Goal: Task Accomplishment & Management: Use online tool/utility

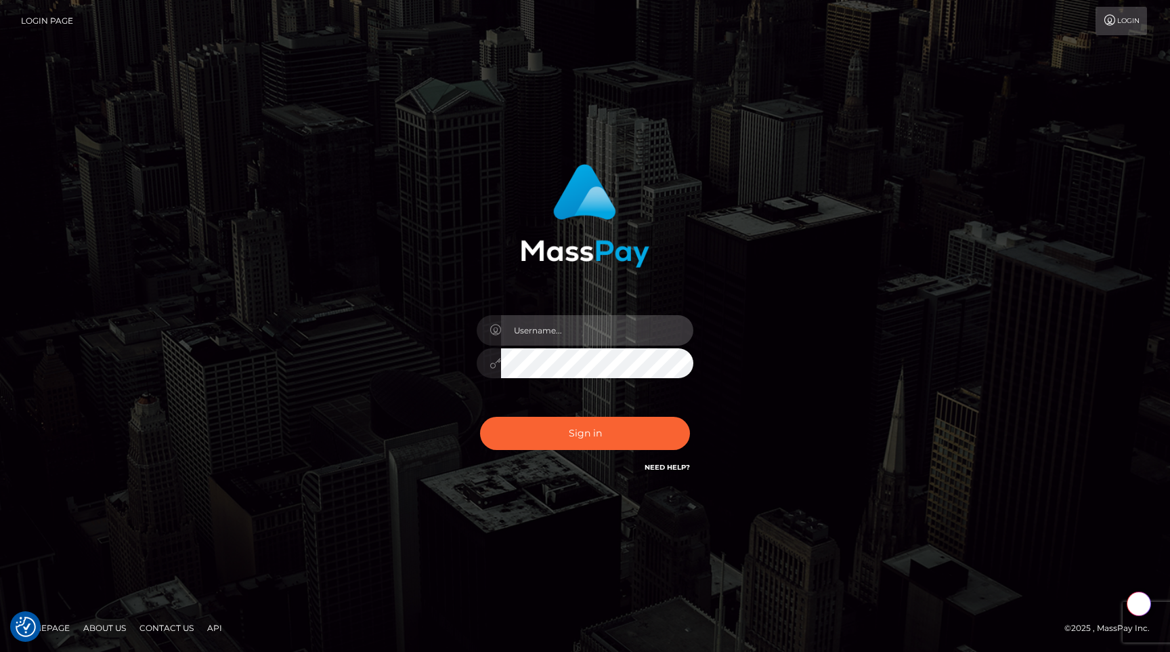
type input "egblue"
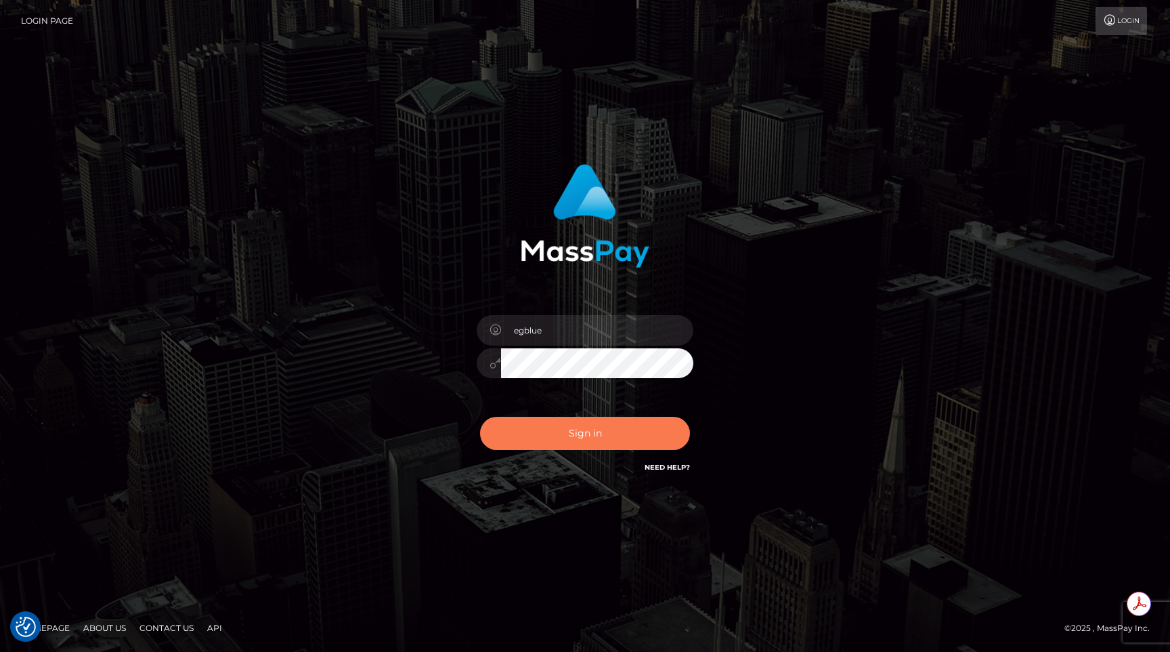
click at [526, 435] on button "Sign in" at bounding box center [585, 433] width 210 height 33
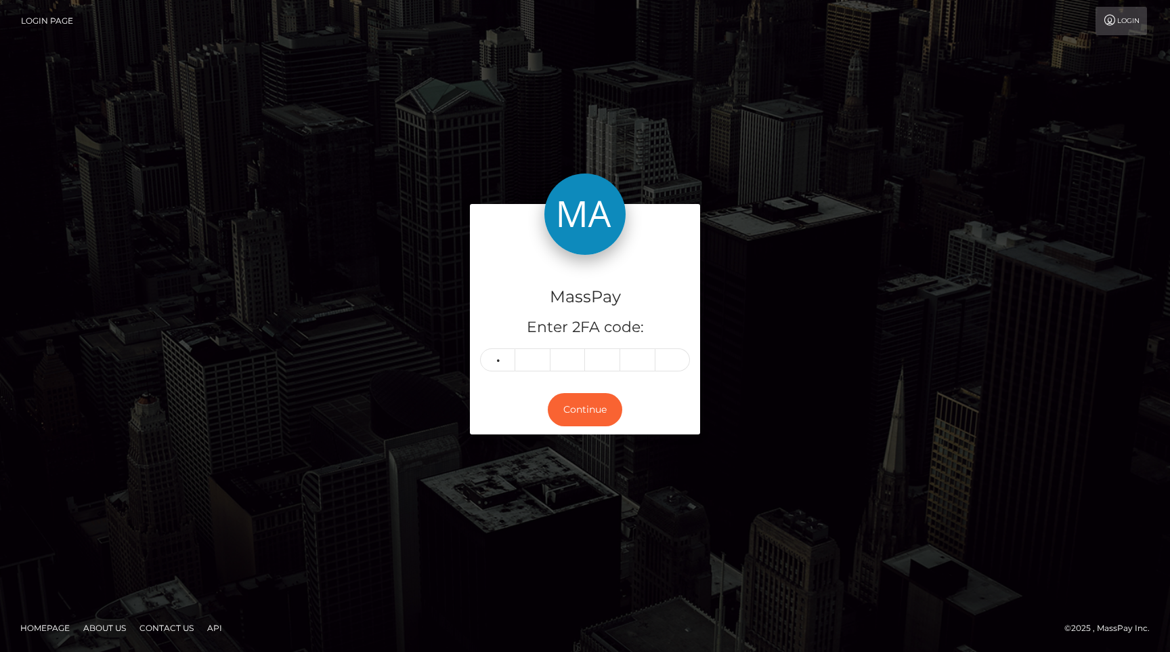
type input "5"
type input "1"
type input "9"
type input "3"
type input "8"
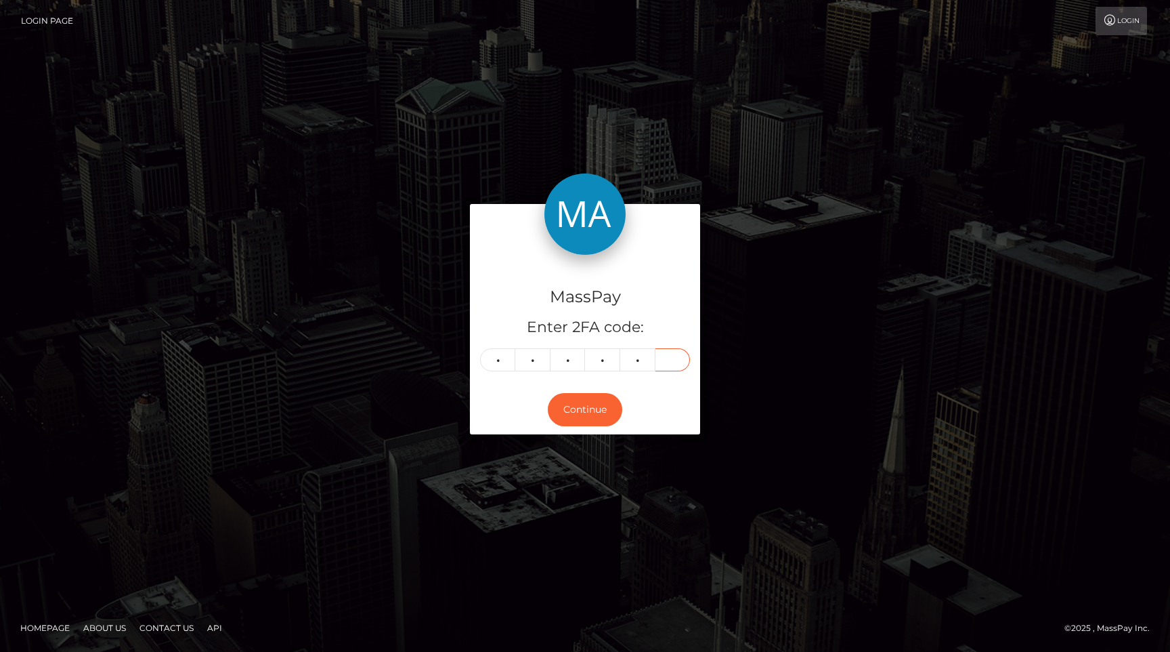
type input "6"
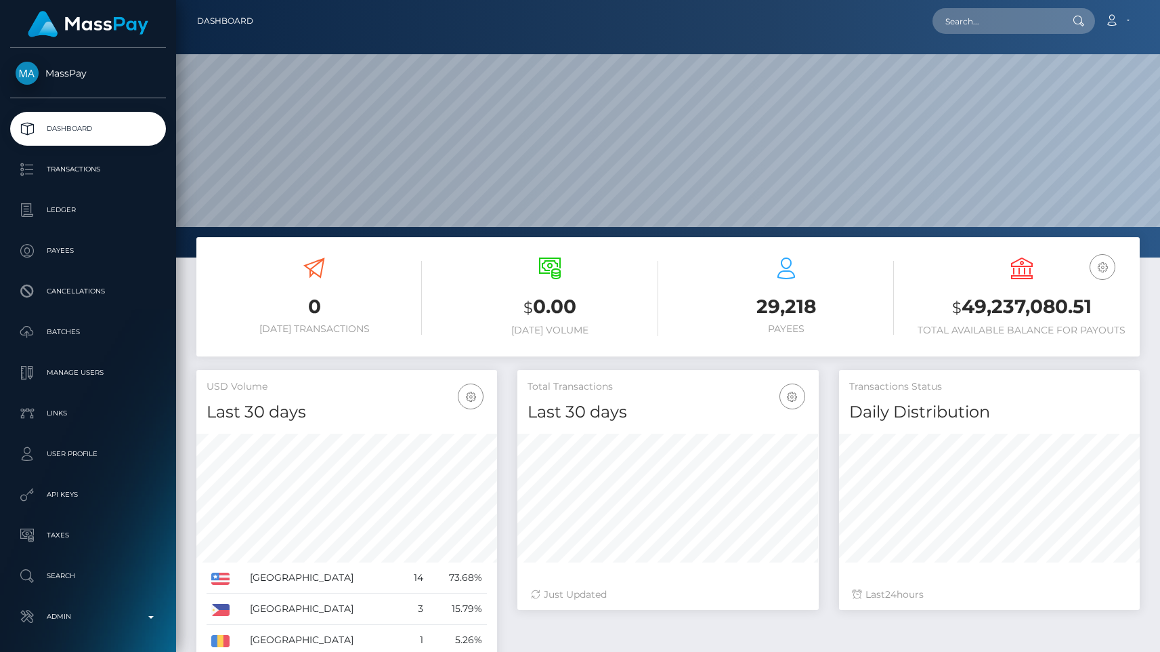
scroll to position [240, 301]
click at [1017, 23] on input "pout_ATgsMIoMh7Rz4" at bounding box center [996, 21] width 127 height 26
paste input "ff872961-77c6-11f0-9703-0266f44cc279"
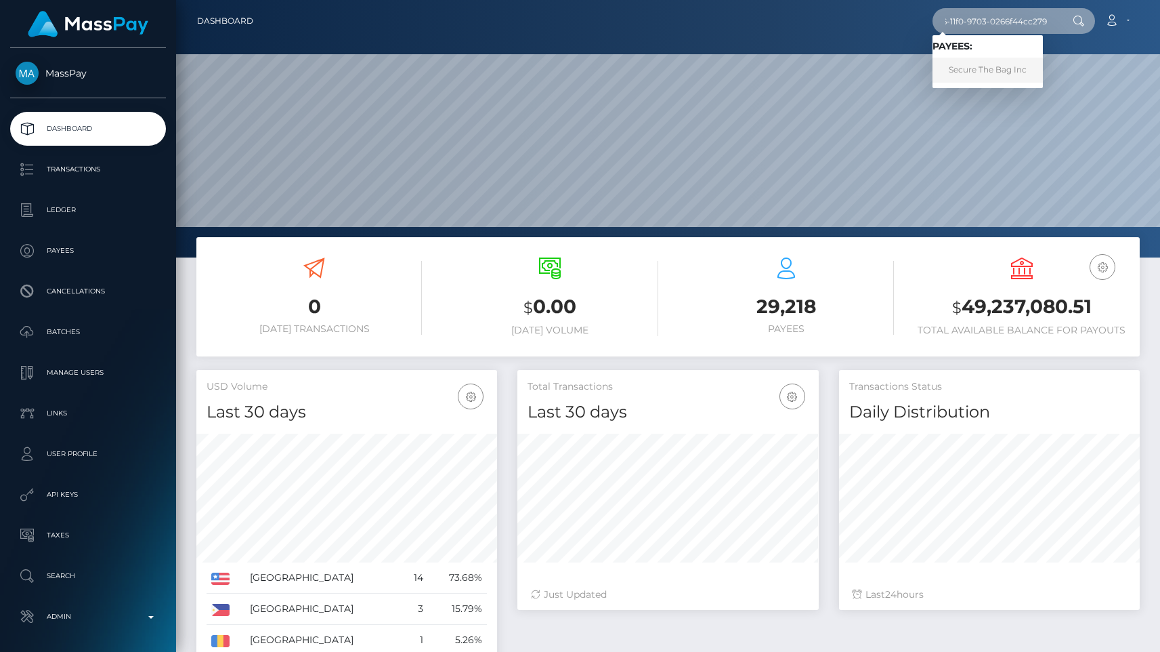
type input "ff872961-77c6-11f0-9703-0266f44cc279"
click at [1007, 62] on link "Secure The Bag Inc" at bounding box center [988, 70] width 110 height 25
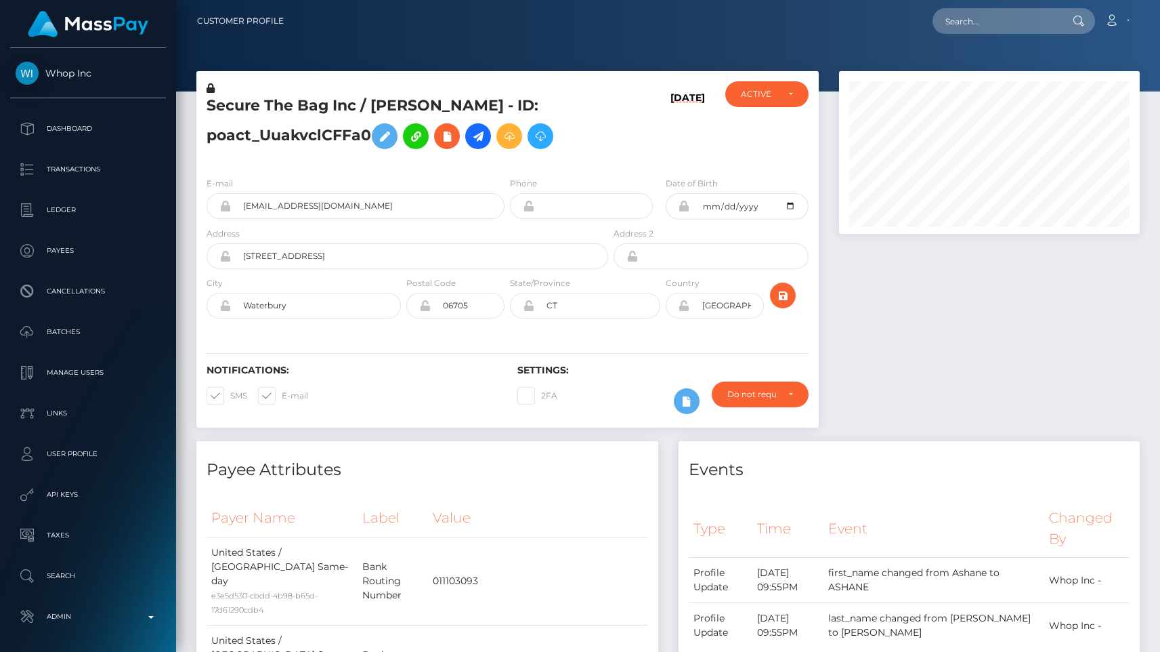
scroll to position [163, 301]
click at [98, 628] on link "Admin" at bounding box center [88, 616] width 156 height 34
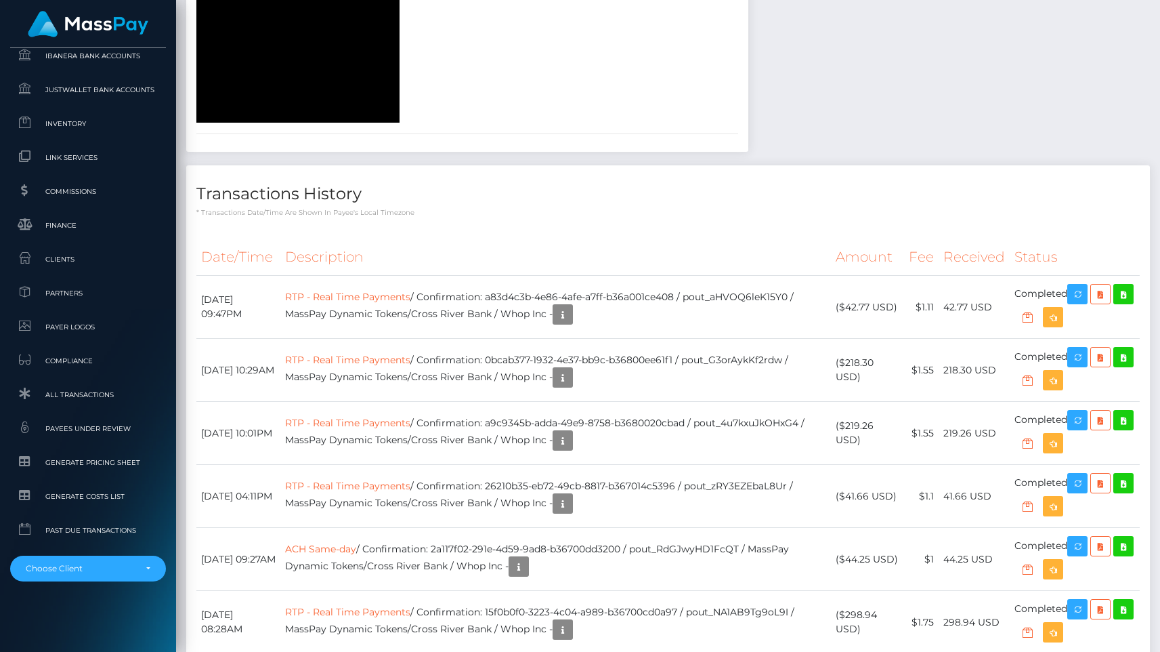
scroll to position [2685, 0]
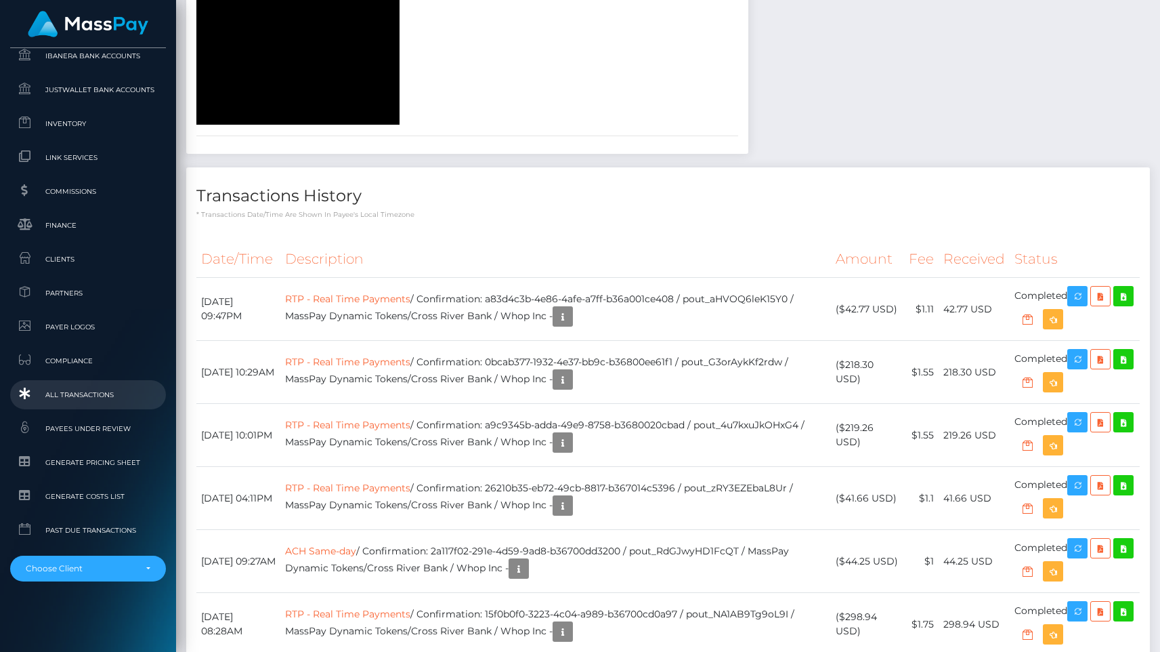
click at [91, 404] on link "All Transactions" at bounding box center [88, 394] width 156 height 29
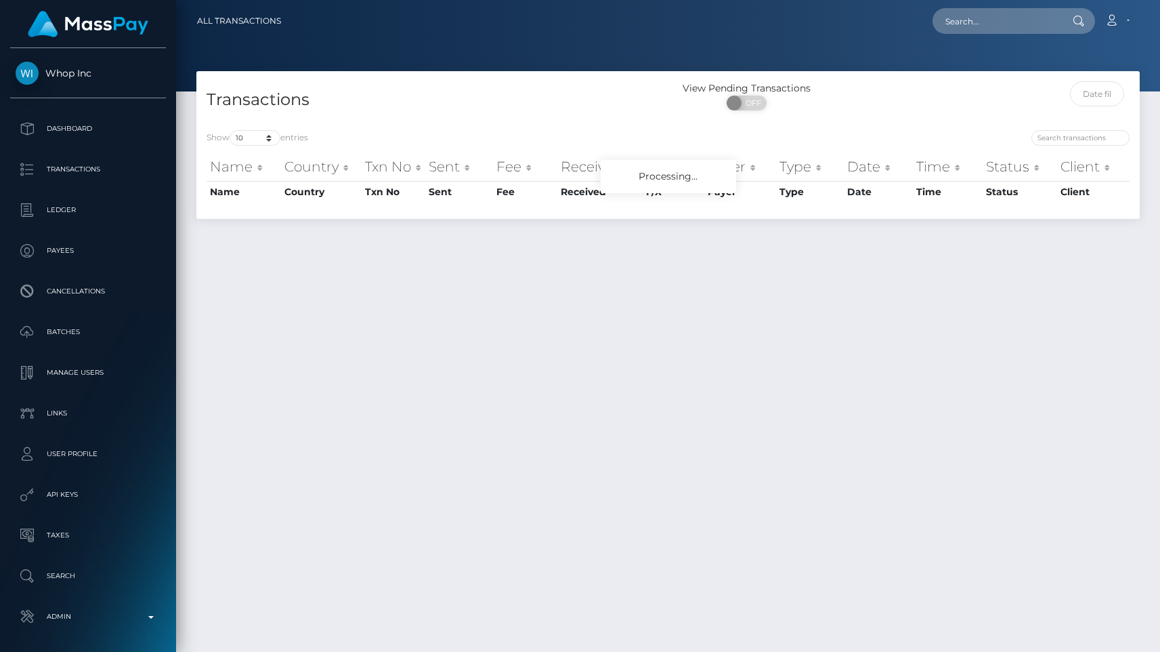
click at [267, 146] on div "Show 10 25 50 100 250 500 1,000 3,500 All entries" at bounding box center [433, 139] width 452 height 19
click at [266, 142] on select "10 25 50 100 250 500 1,000 3,500 All" at bounding box center [255, 138] width 51 height 16
select select "250"
click at [231, 130] on select "10 25 50 100 250 500 1,000 3,500 All" at bounding box center [255, 138] width 51 height 16
click at [386, 119] on div "Transactions" at bounding box center [432, 100] width 472 height 39
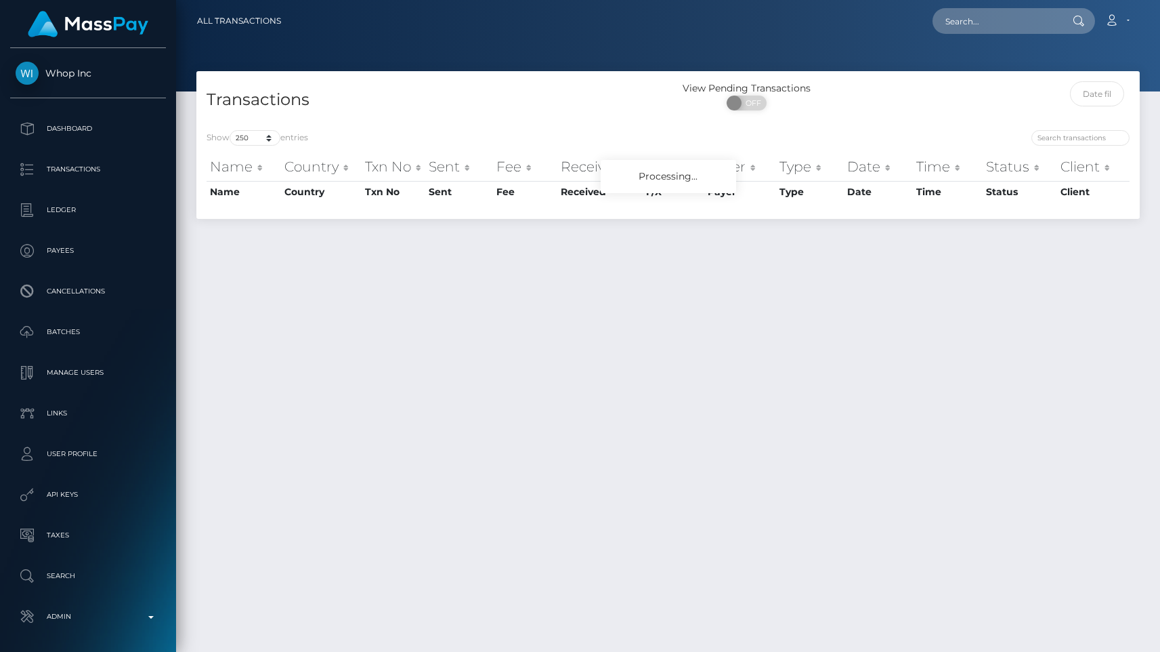
select select "250"
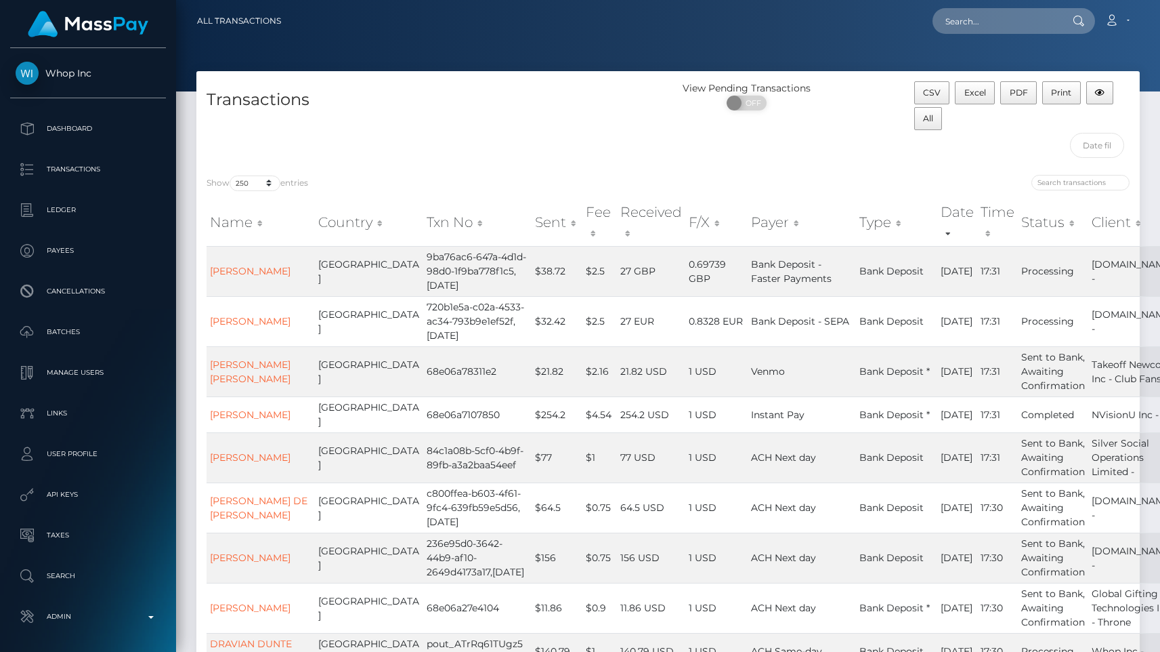
scroll to position [809, 0]
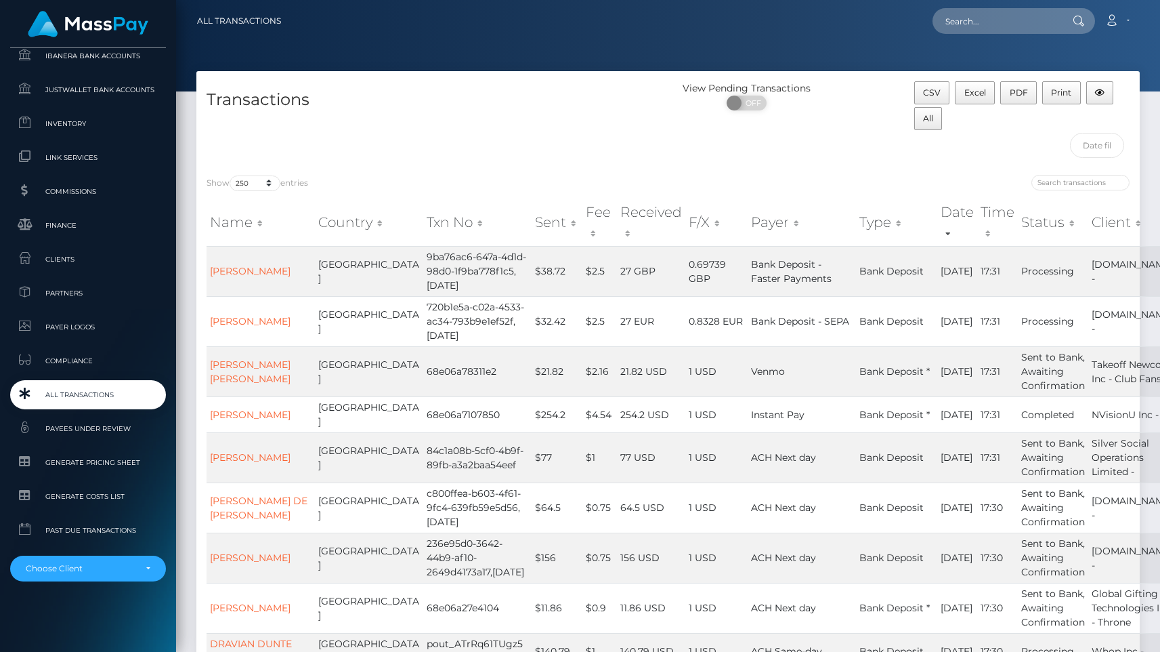
click at [96, 396] on span "All Transactions" at bounding box center [88, 395] width 145 height 16
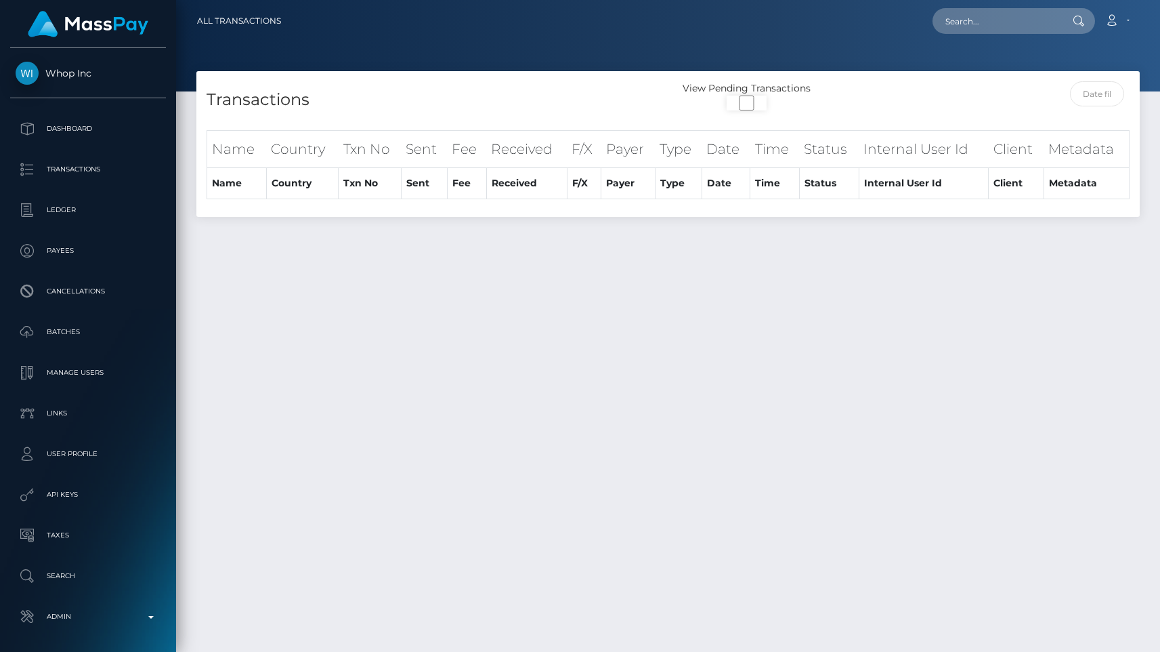
select select
select select "250"
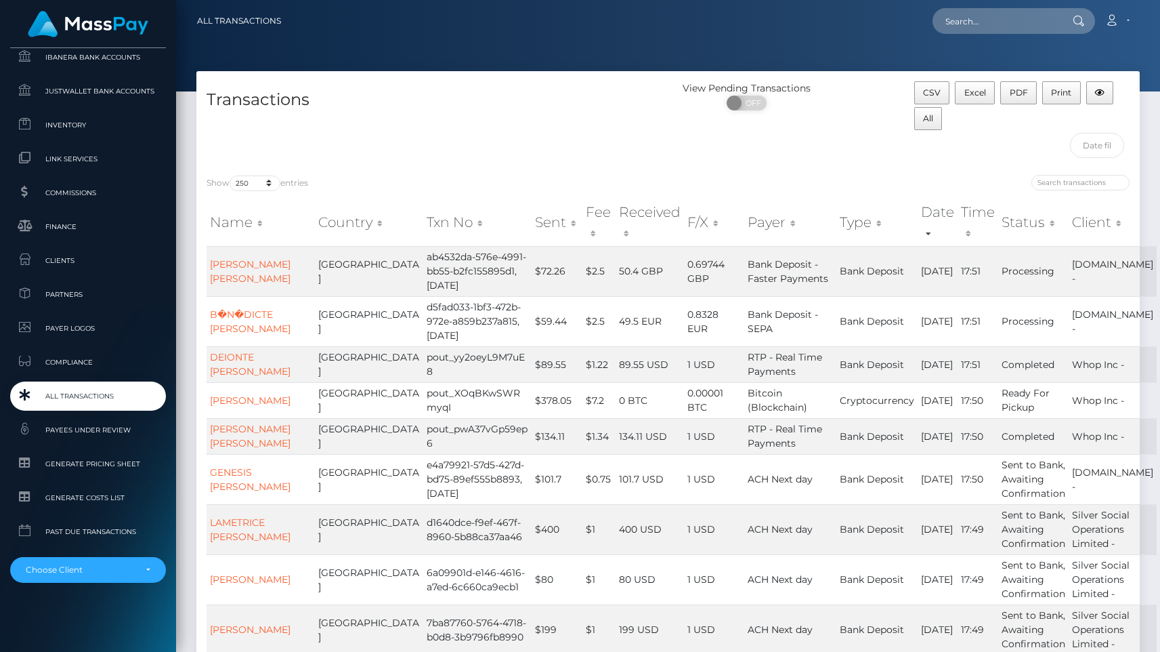
scroll to position [809, 0]
click at [58, 396] on span "All Transactions" at bounding box center [88, 395] width 145 height 16
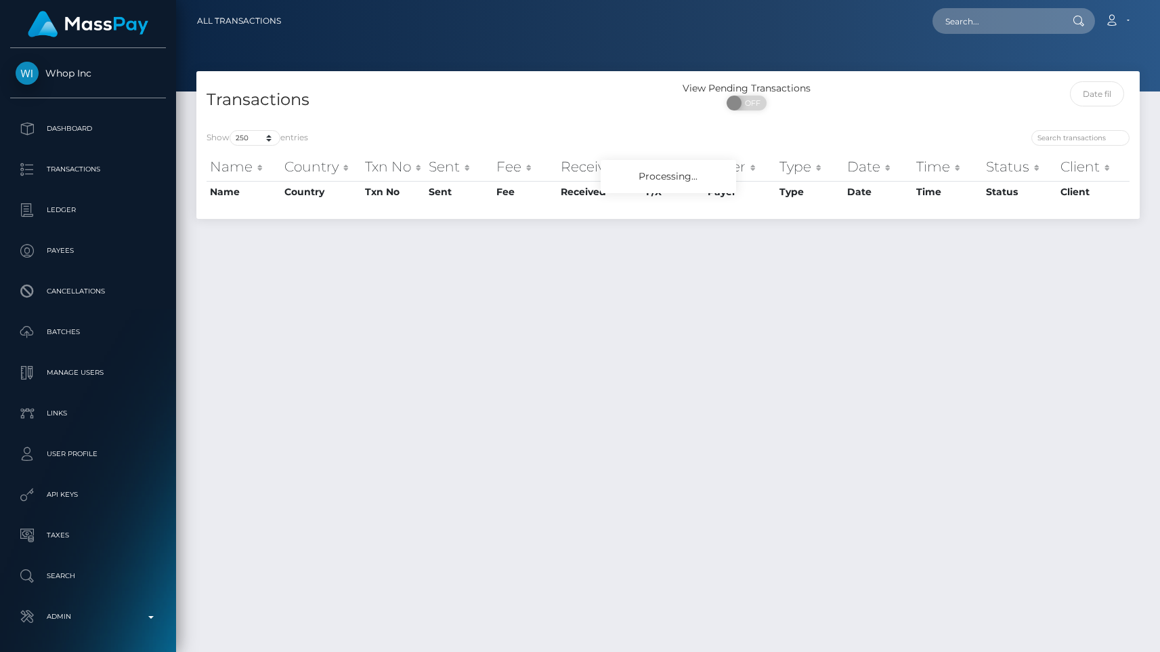
select select "250"
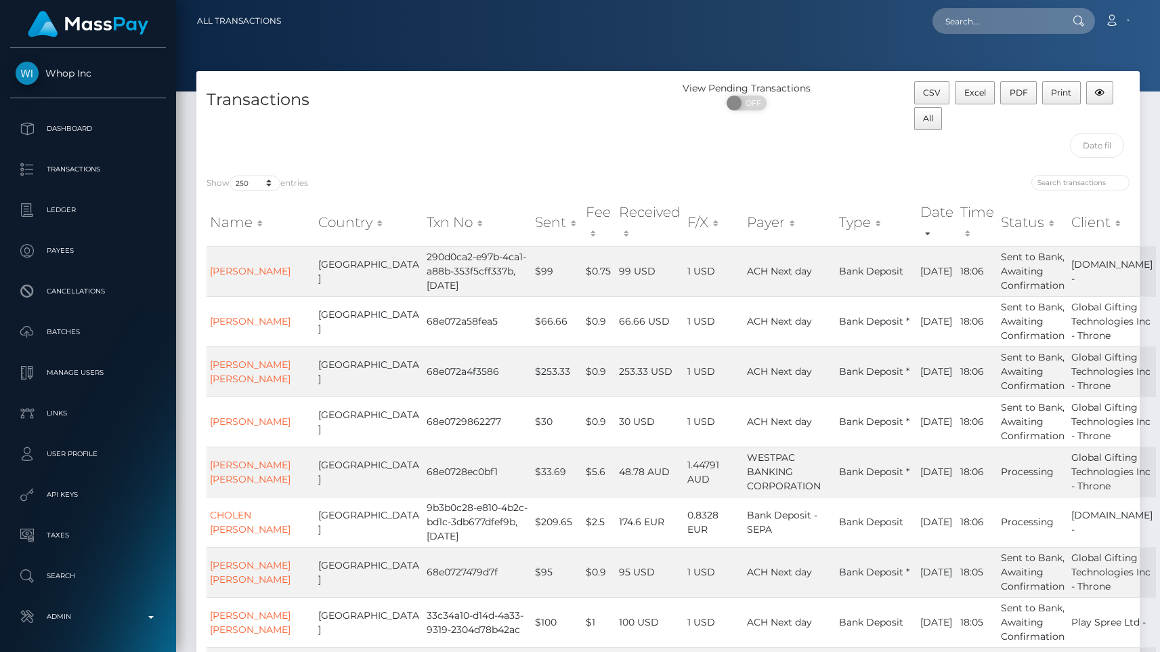
click at [388, 110] on h4 "Transactions" at bounding box center [433, 100] width 452 height 24
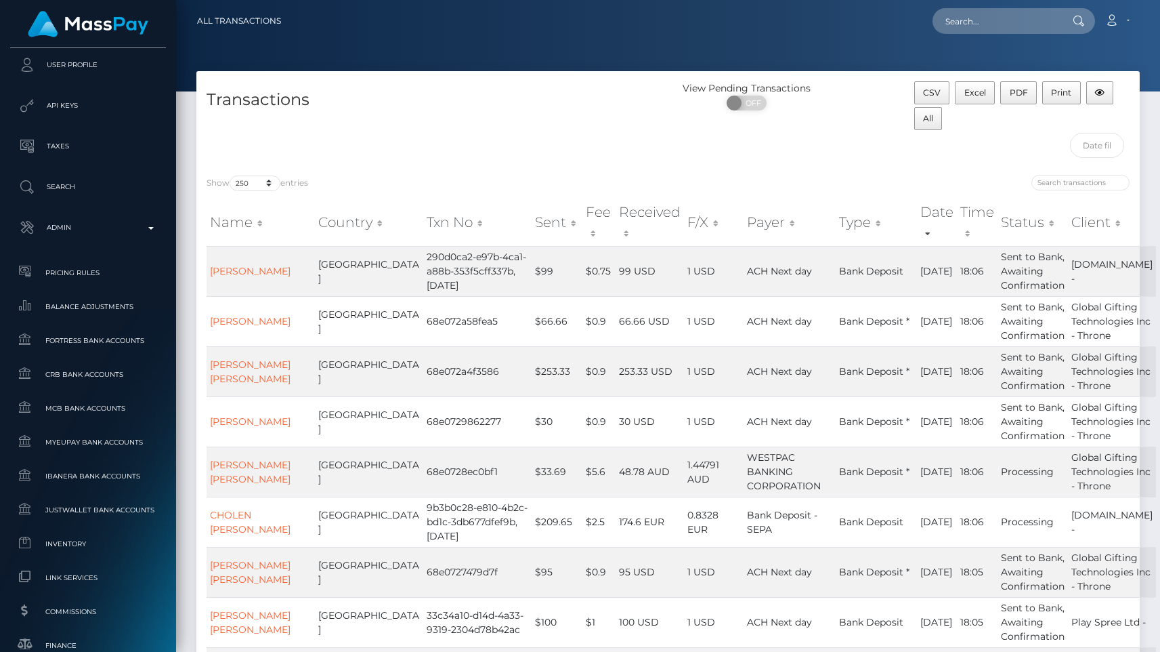
scroll to position [809, 0]
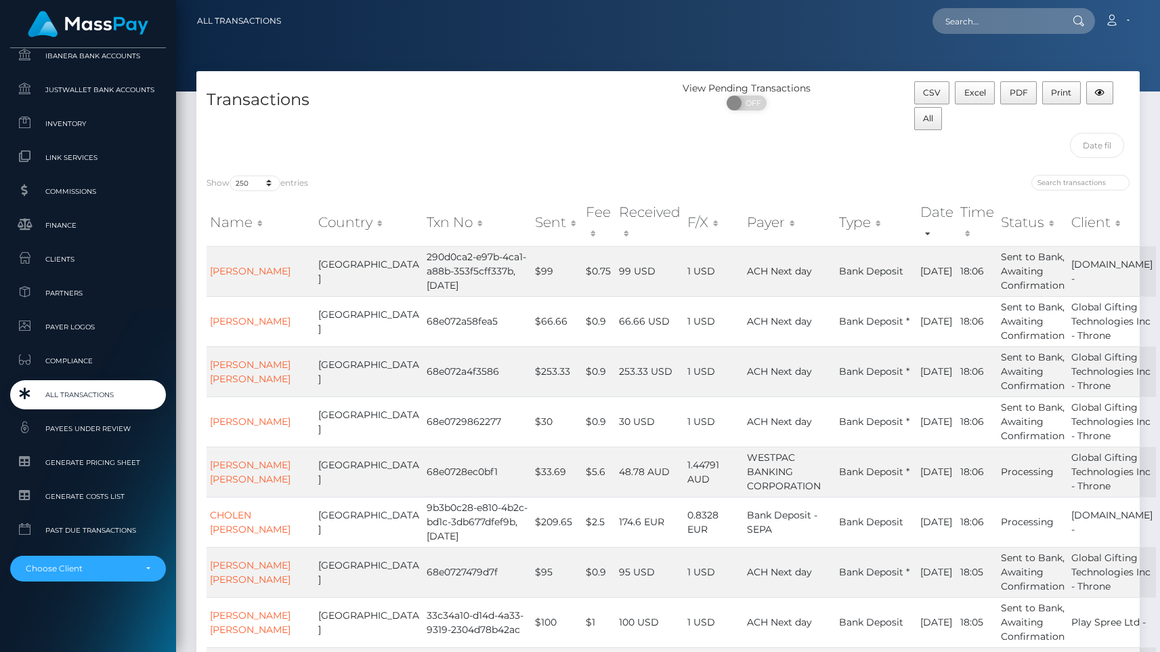
click at [115, 393] on span "All Transactions" at bounding box center [88, 395] width 145 height 16
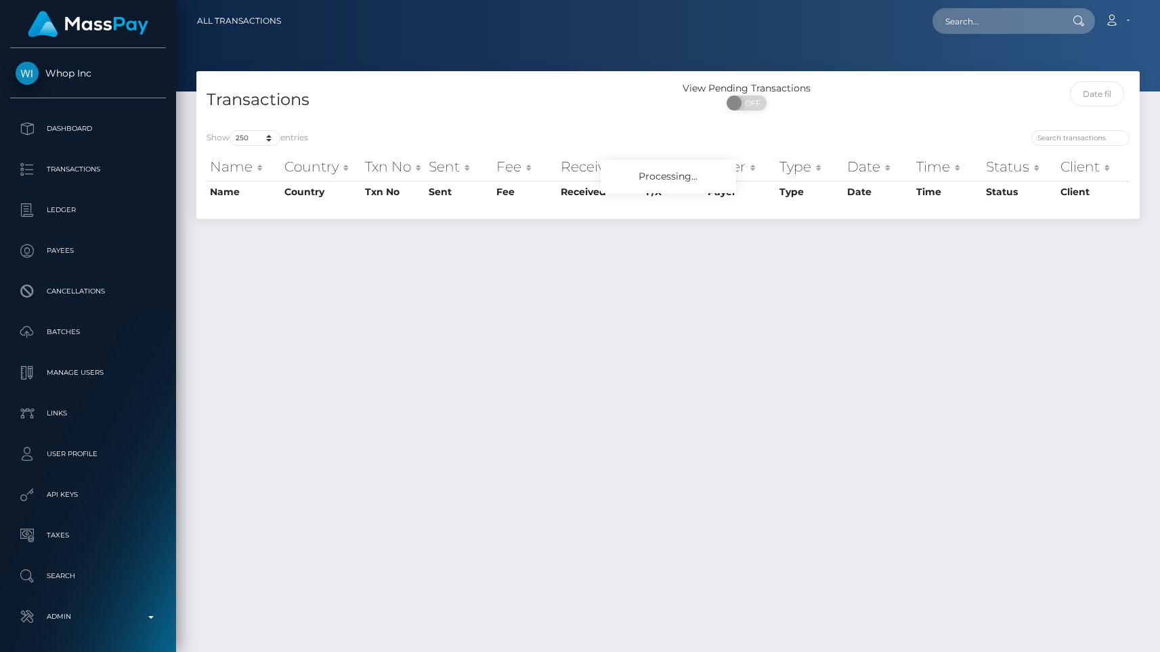
select select "250"
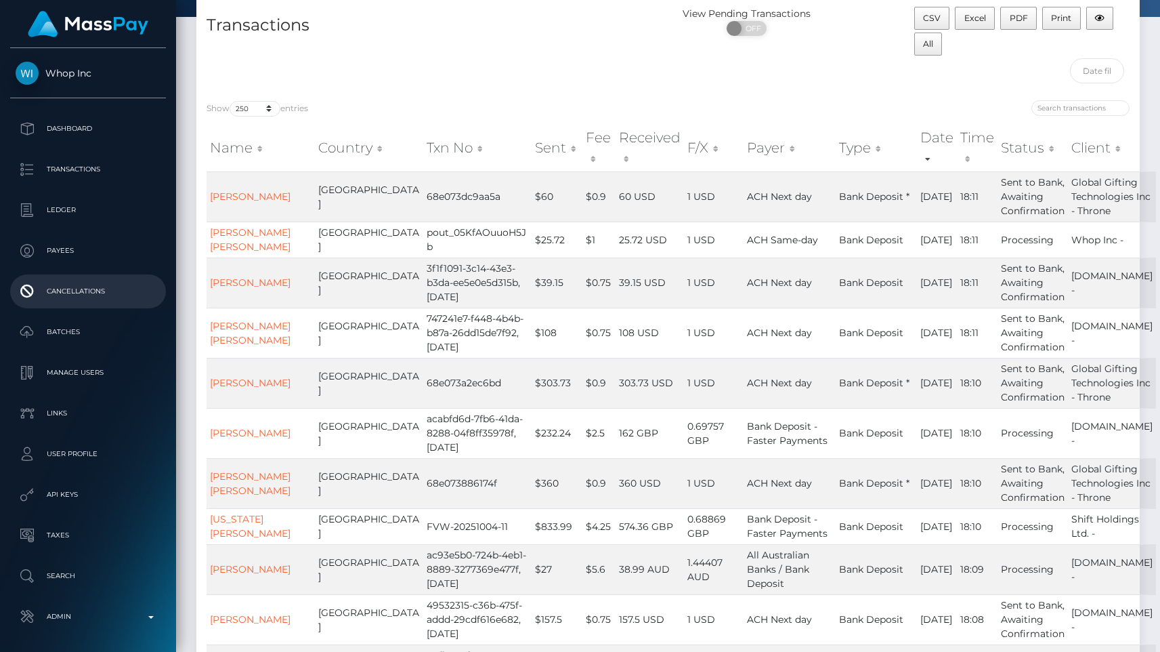
scroll to position [809, 0]
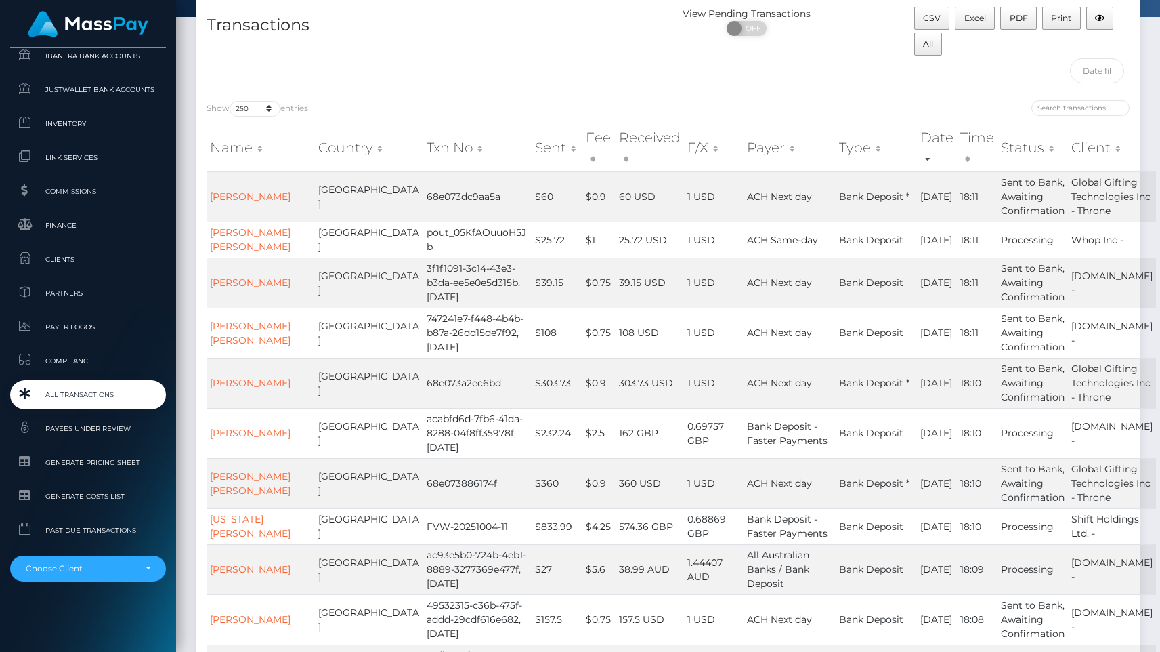
click at [71, 396] on span "All Transactions" at bounding box center [88, 395] width 145 height 16
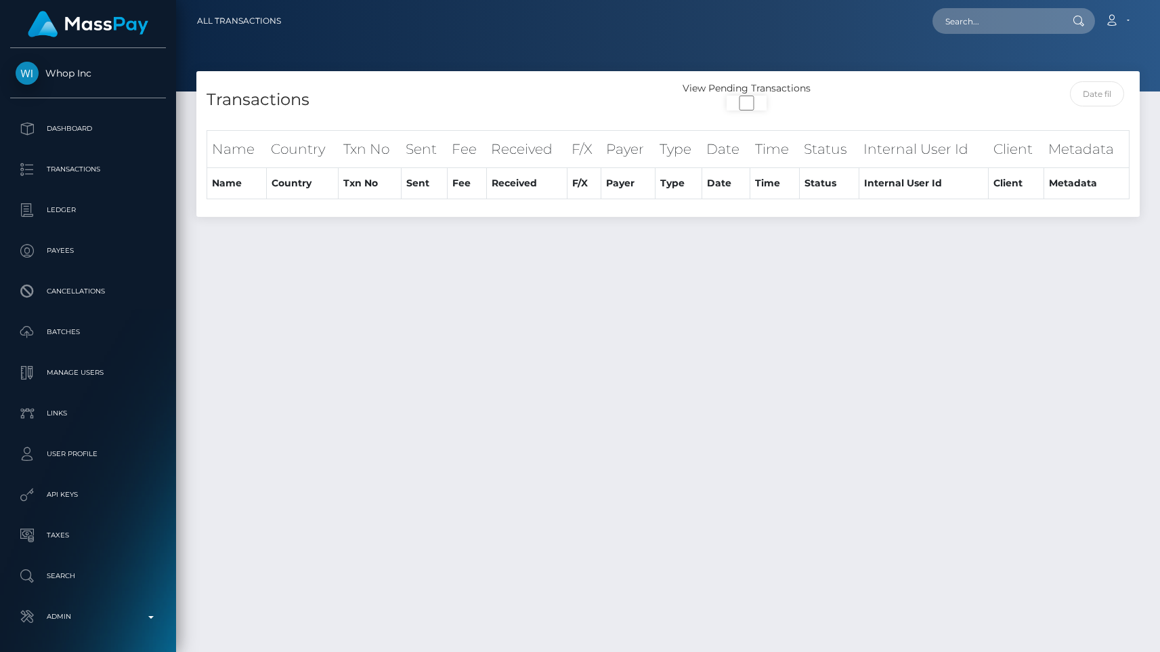
select select
select select "250"
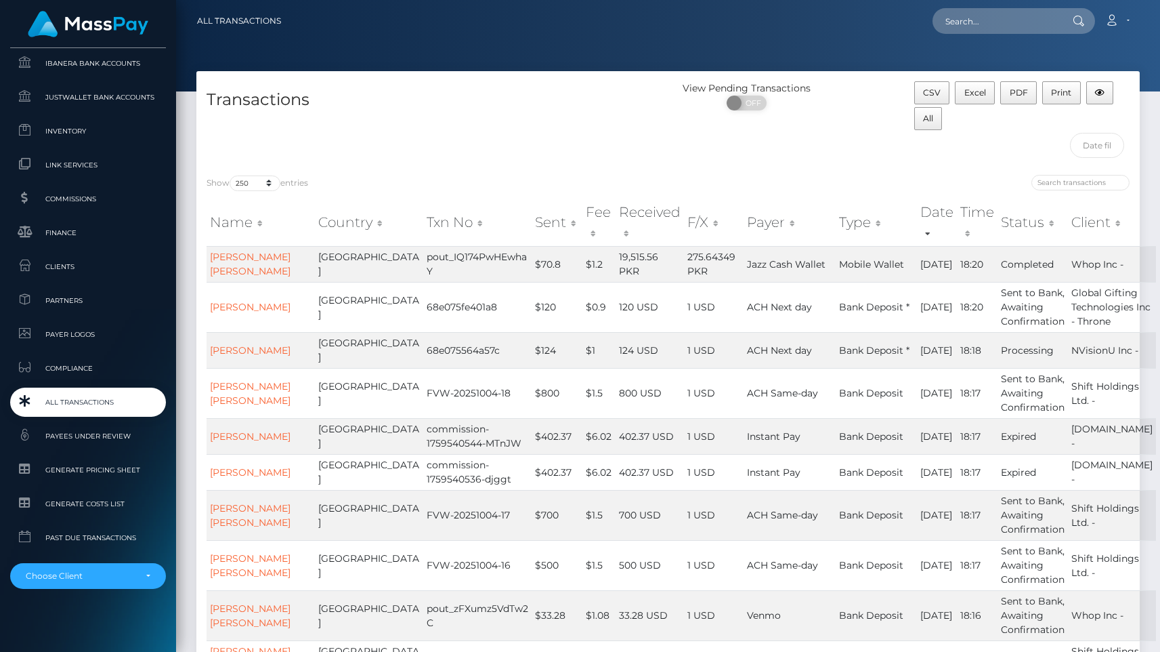
scroll to position [809, 0]
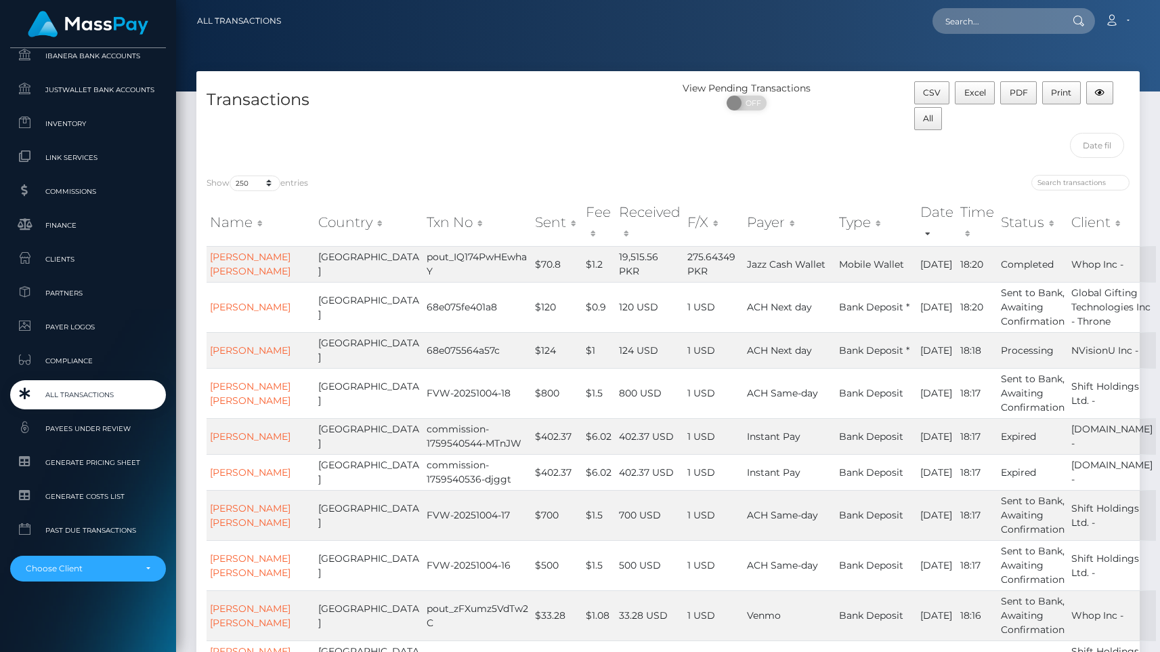
click at [68, 401] on span "All Transactions" at bounding box center [88, 395] width 145 height 16
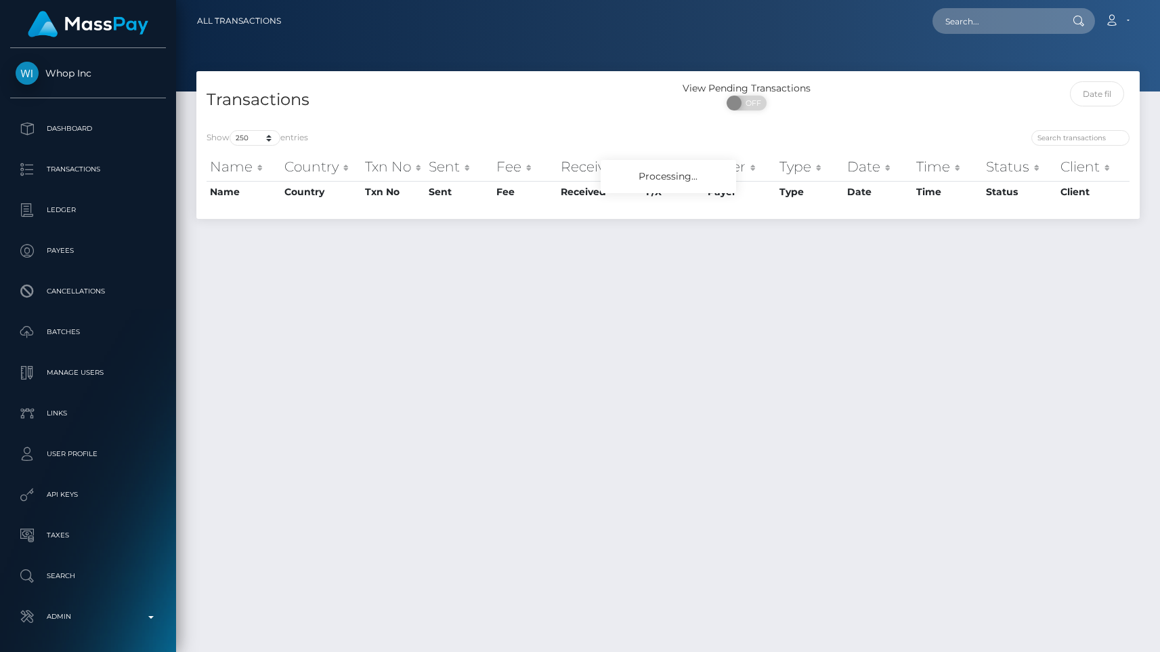
select select "250"
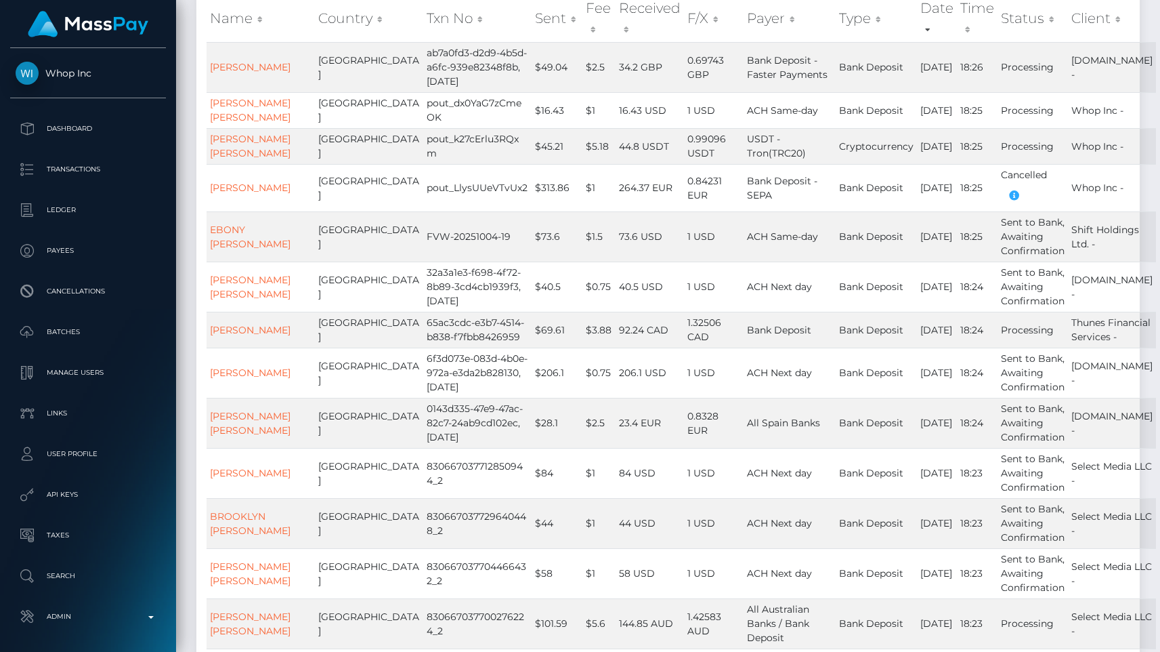
scroll to position [109, 0]
